Goal: Information Seeking & Learning: Check status

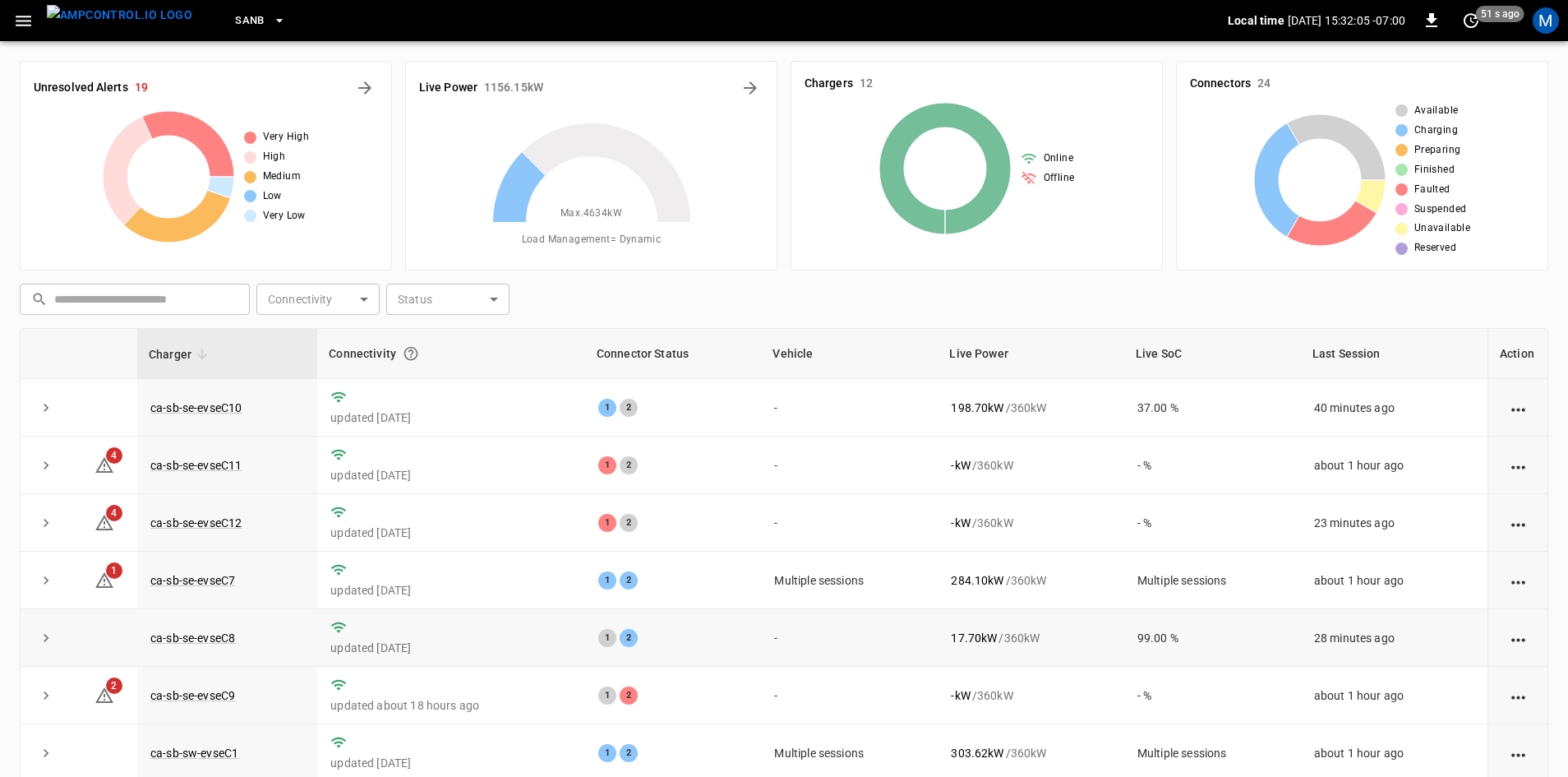
scroll to position [208, 0]
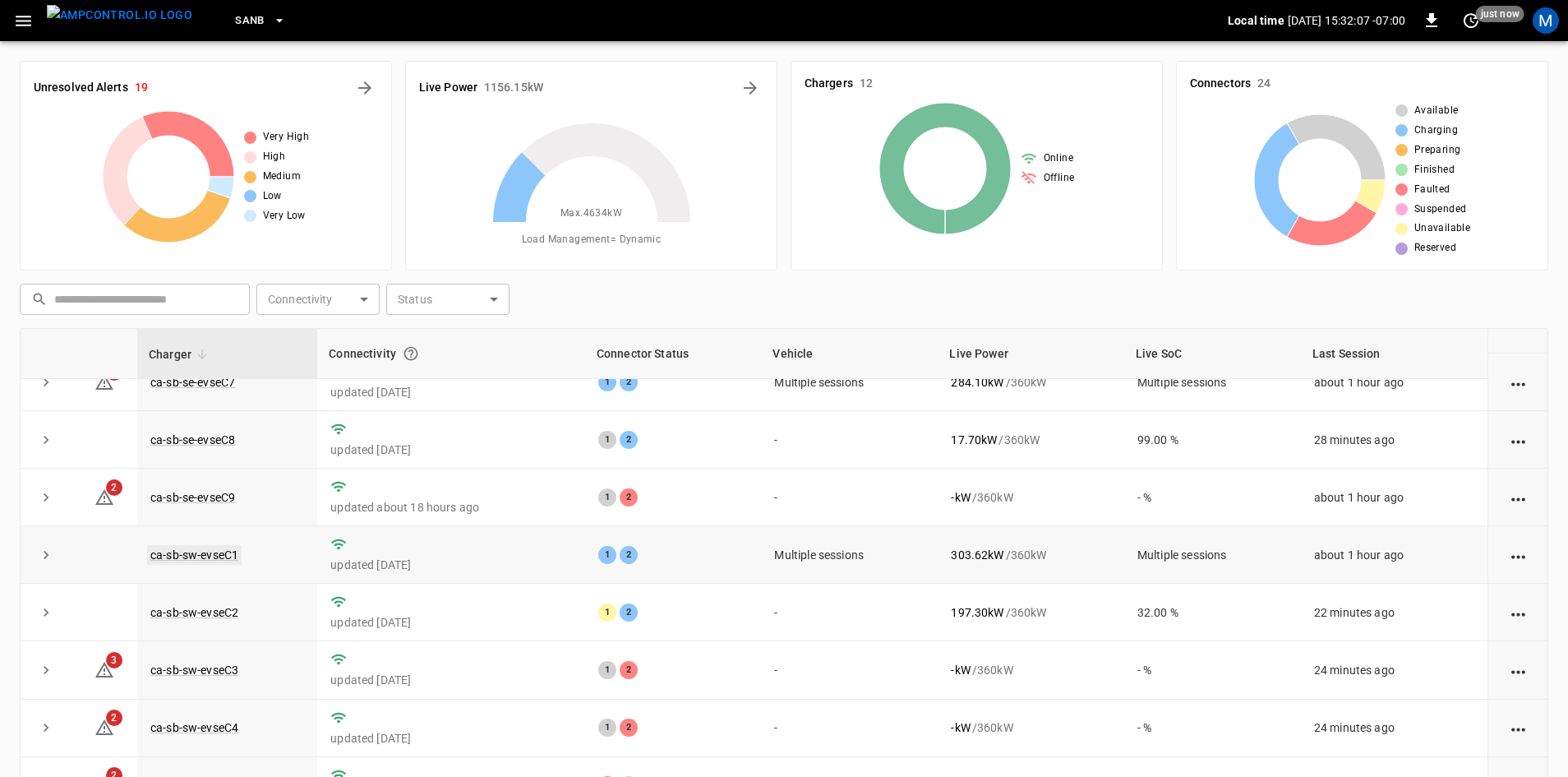
click at [209, 556] on link "ca-sb-sw-evseC1" at bounding box center [194, 554] width 95 height 20
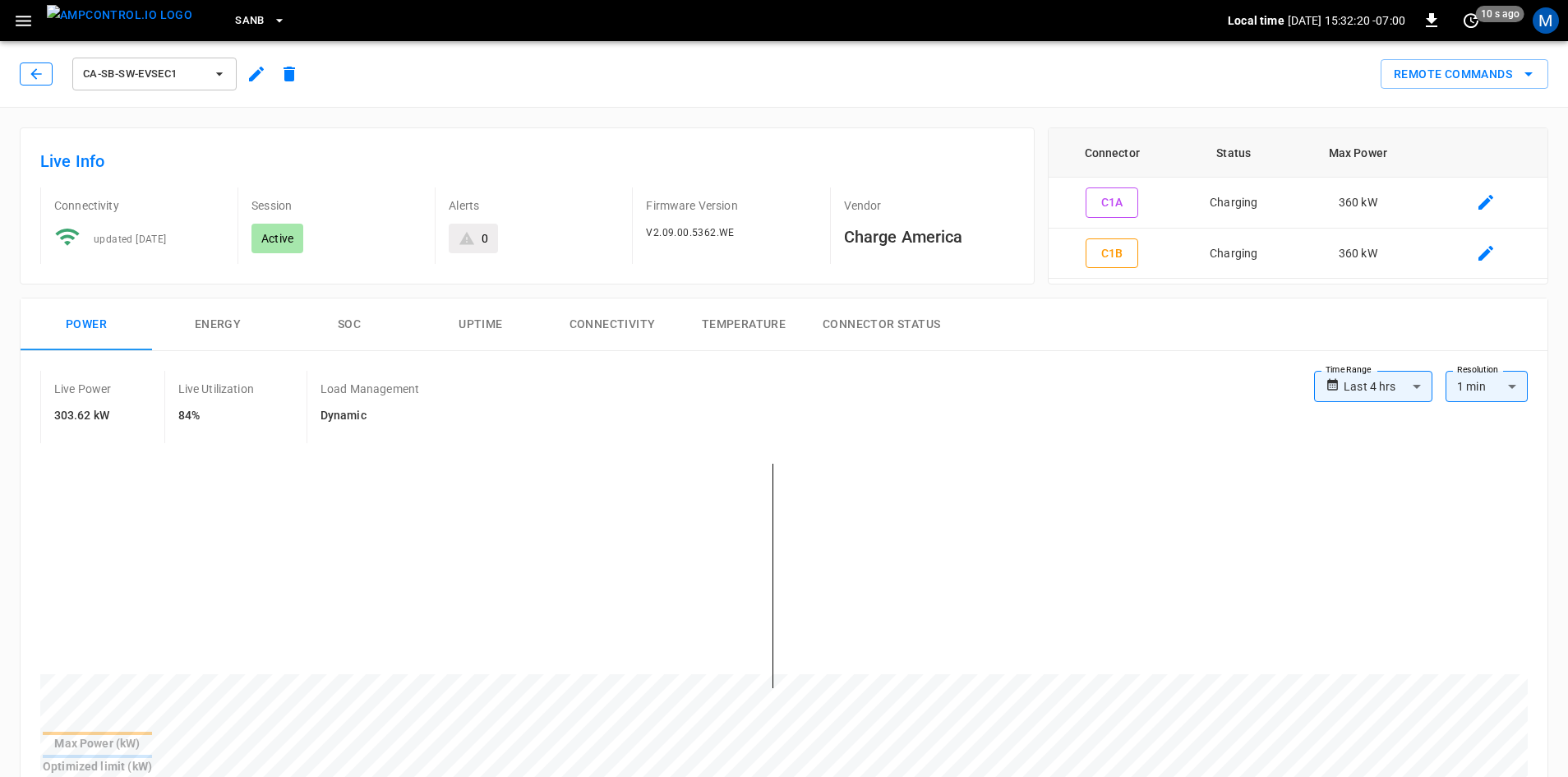
click at [39, 78] on icon "button" at bounding box center [36, 74] width 17 height 17
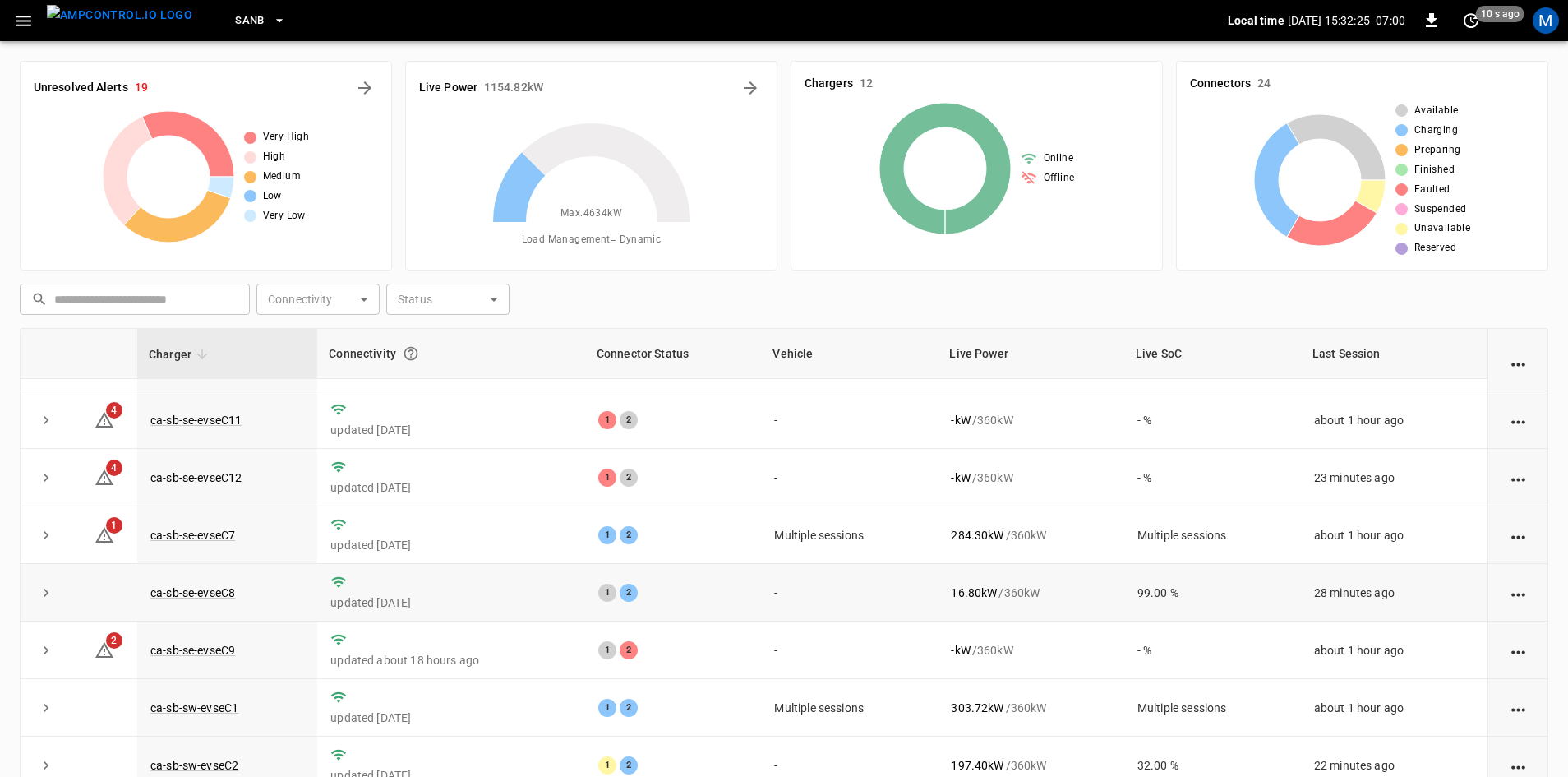
scroll to position [44, 0]
click at [217, 539] on link "ca-sb-se-evseC7" at bounding box center [192, 536] width 91 height 20
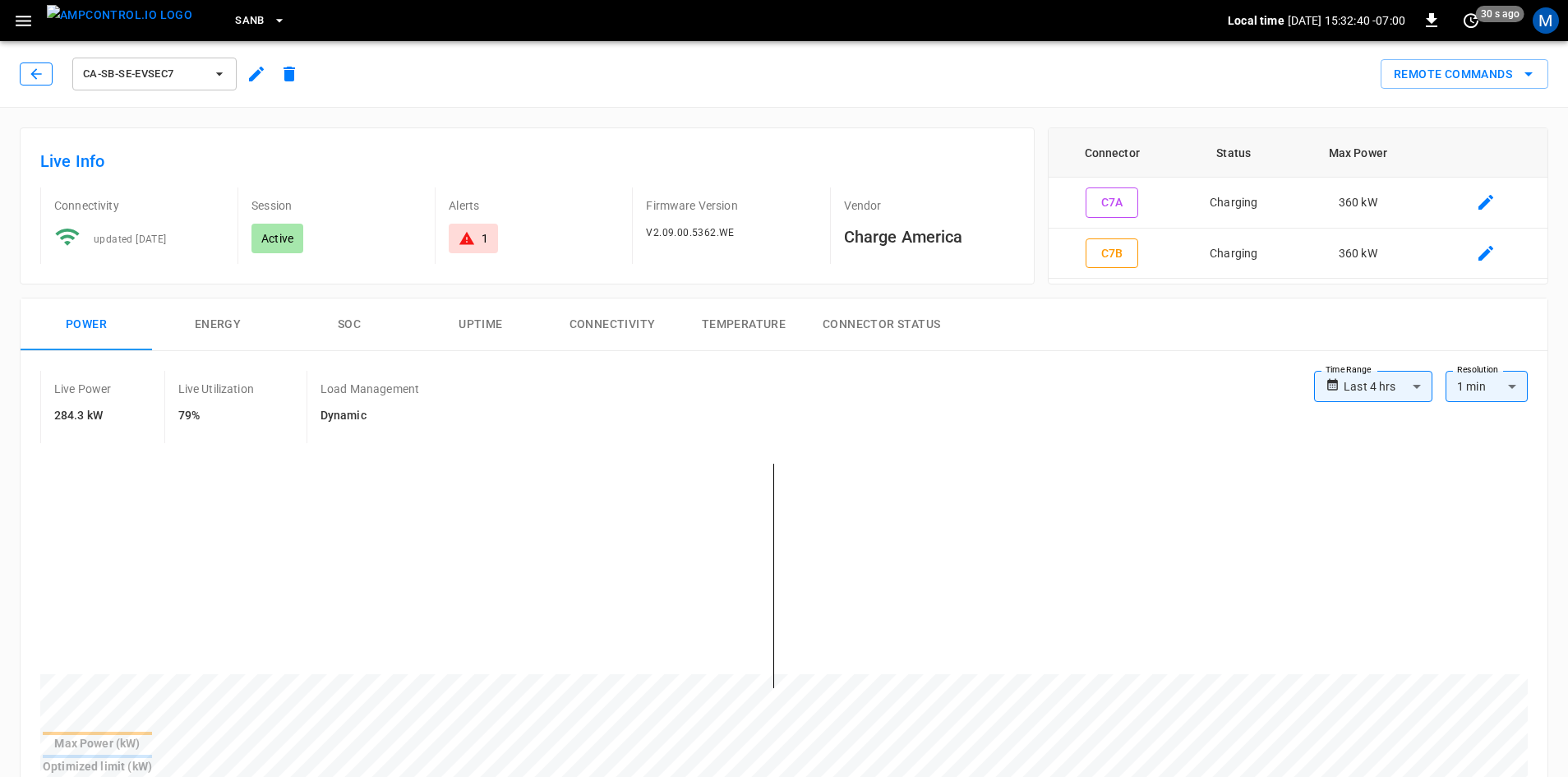
click at [27, 74] on button "button" at bounding box center [35, 74] width 33 height 23
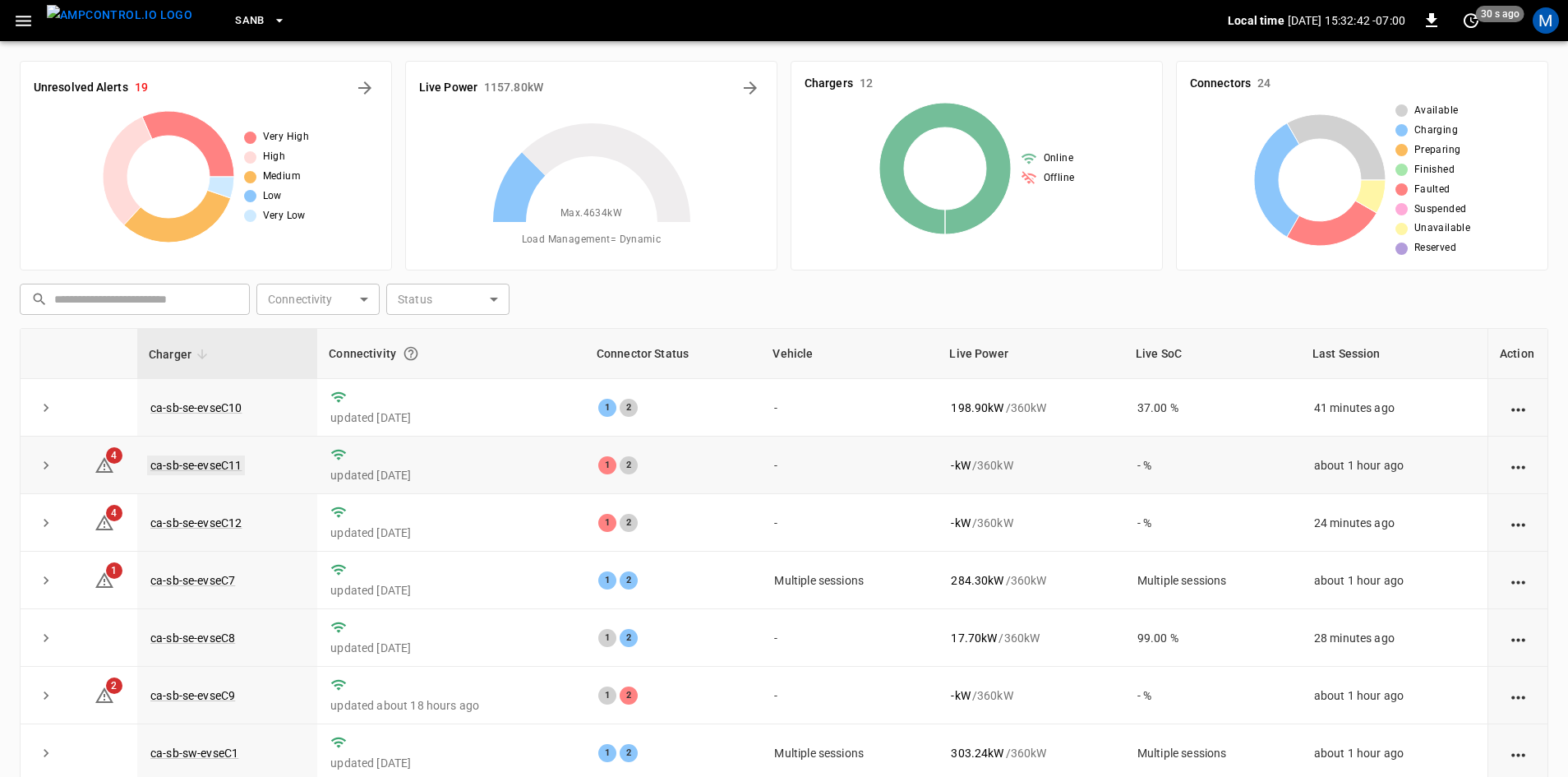
click at [213, 464] on link "ca-sb-se-evseC11" at bounding box center [196, 465] width 98 height 20
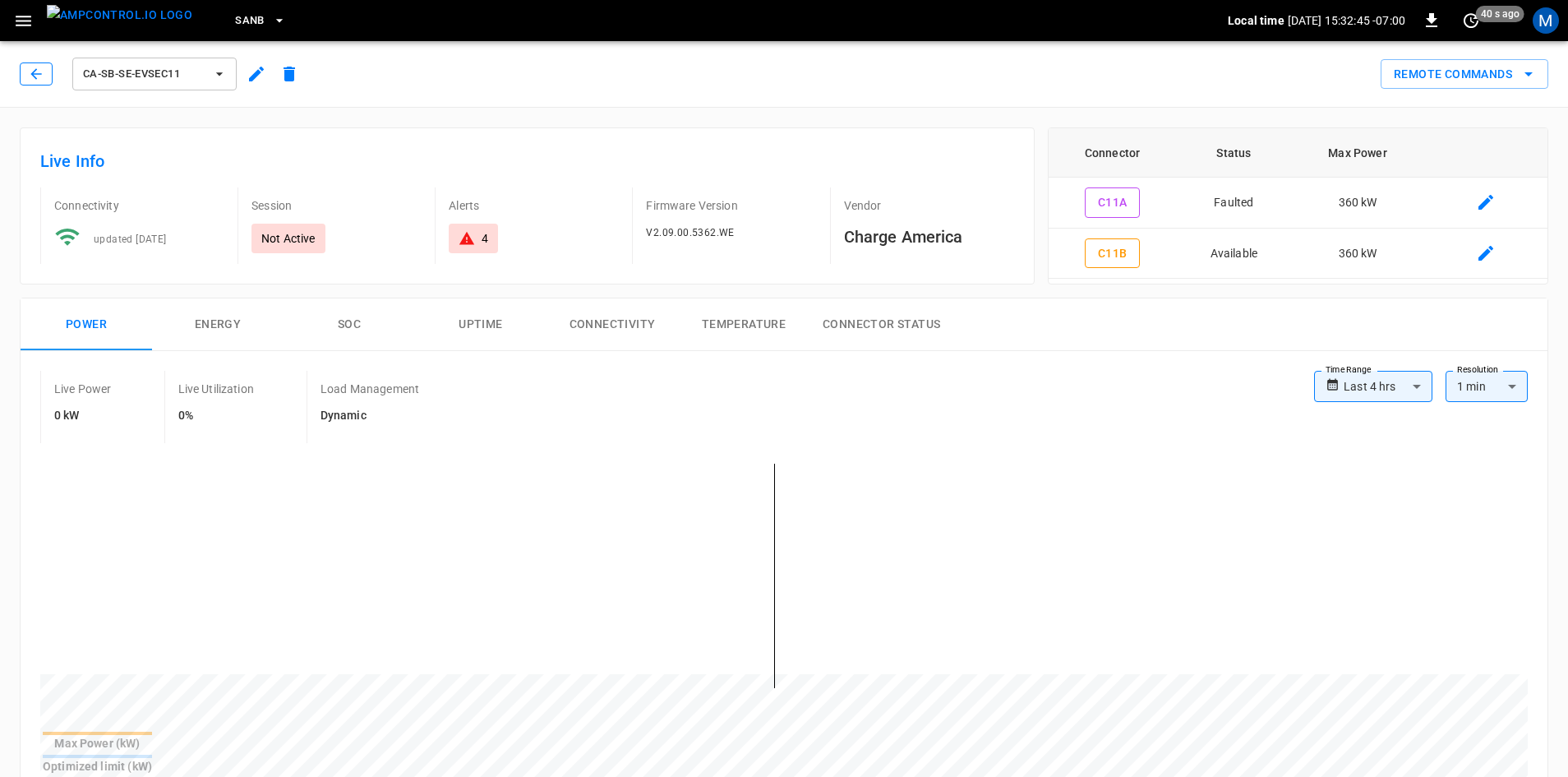
click at [40, 77] on icon "button" at bounding box center [36, 74] width 17 height 17
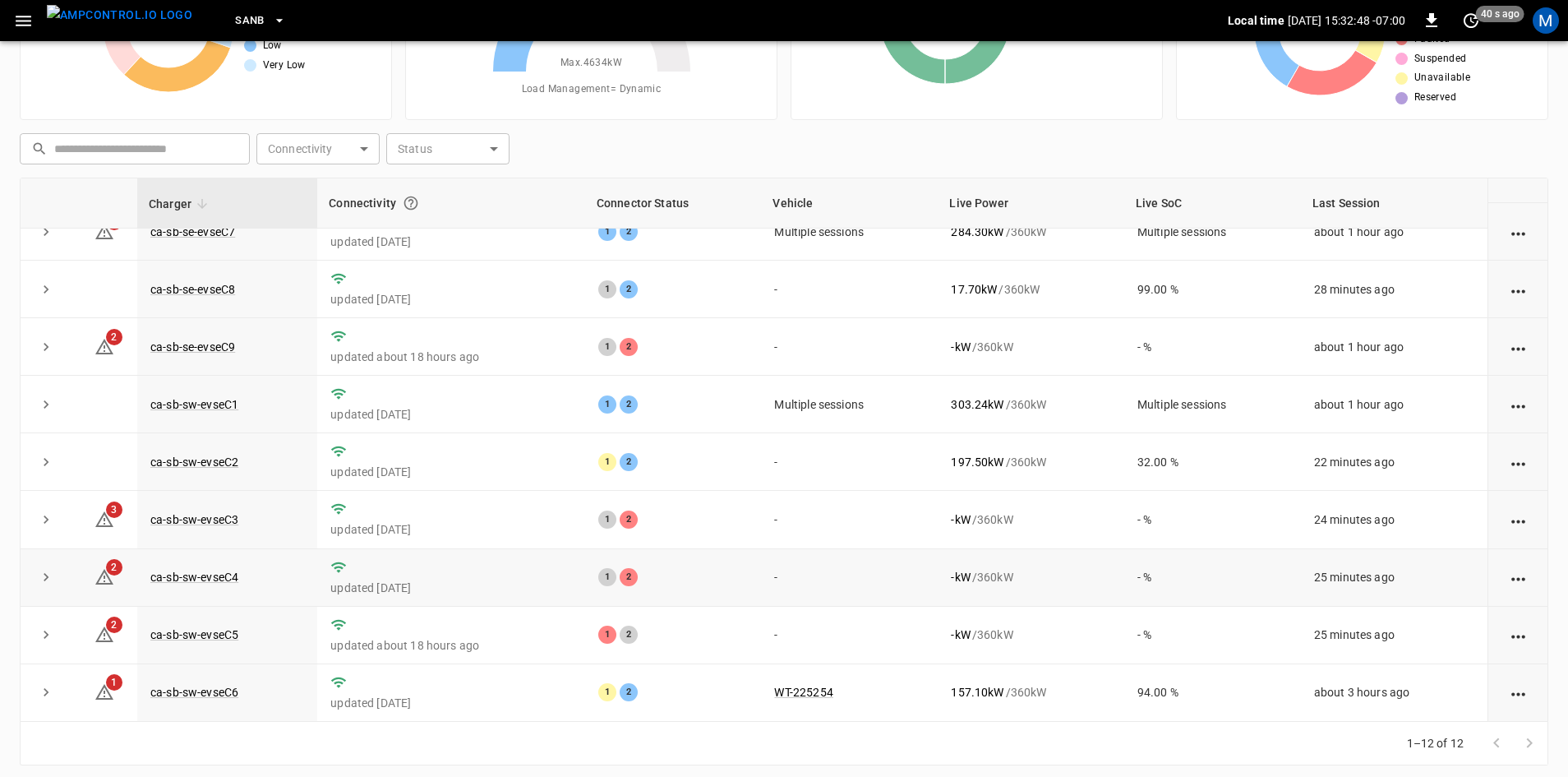
scroll to position [159, 0]
